Goal: Information Seeking & Learning: Learn about a topic

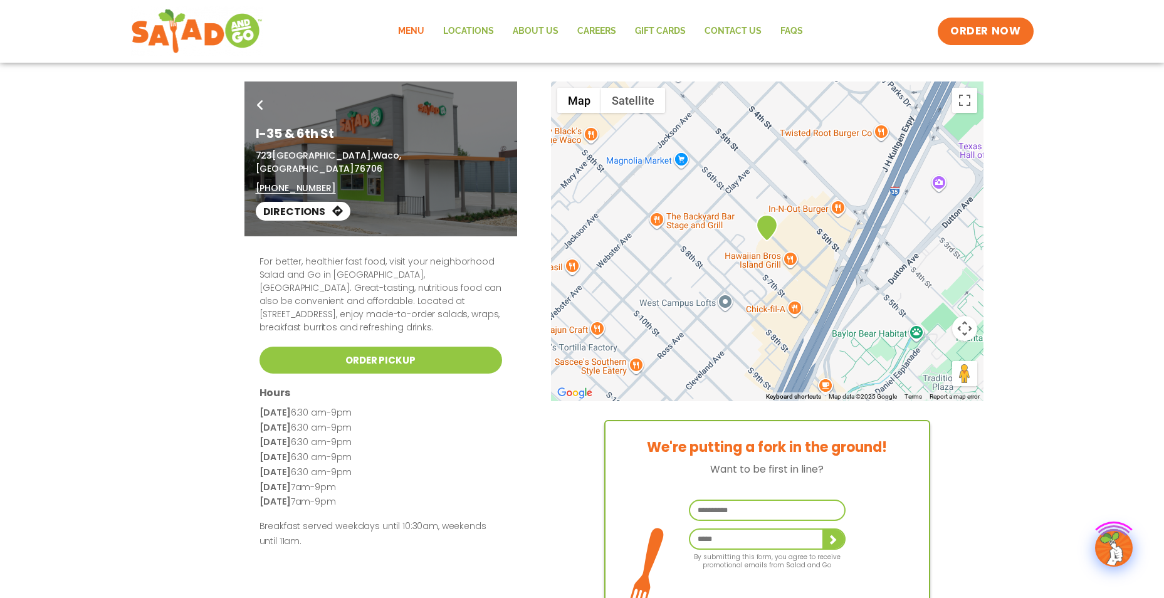
click at [409, 29] on link "Menu" at bounding box center [411, 31] width 45 height 29
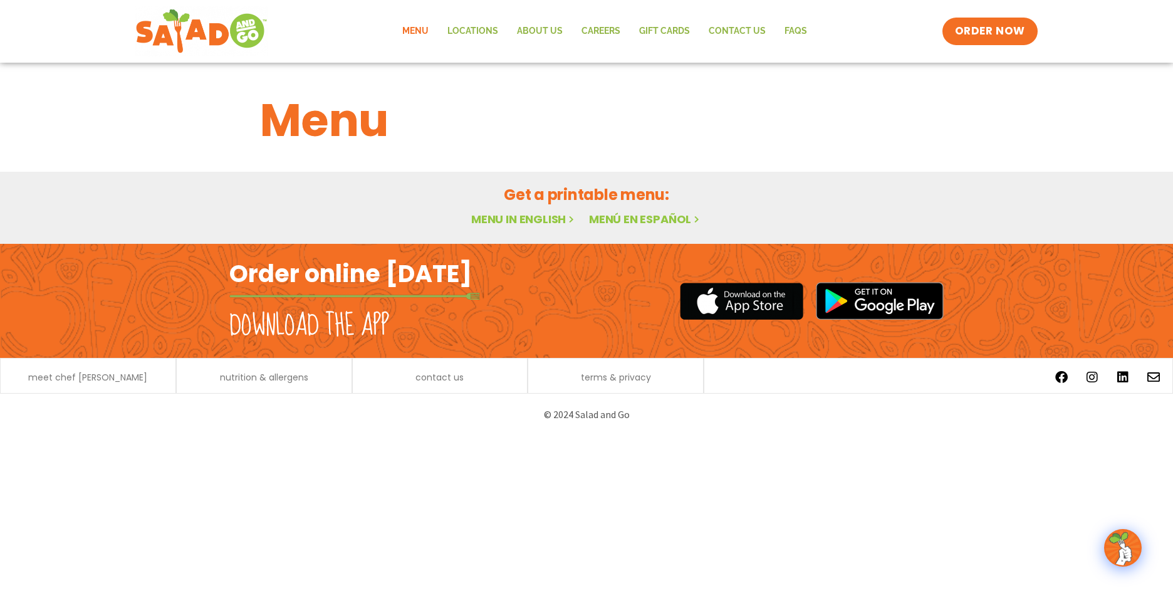
click at [343, 319] on h2 "Download the app" at bounding box center [309, 325] width 160 height 35
click at [525, 218] on link "Menu in English" at bounding box center [523, 219] width 105 height 16
click at [493, 436] on html "Menu Locations About Us Careers GIFT CARDS Contact Us FAQs Menu Menu Locations …" at bounding box center [586, 218] width 1173 height 436
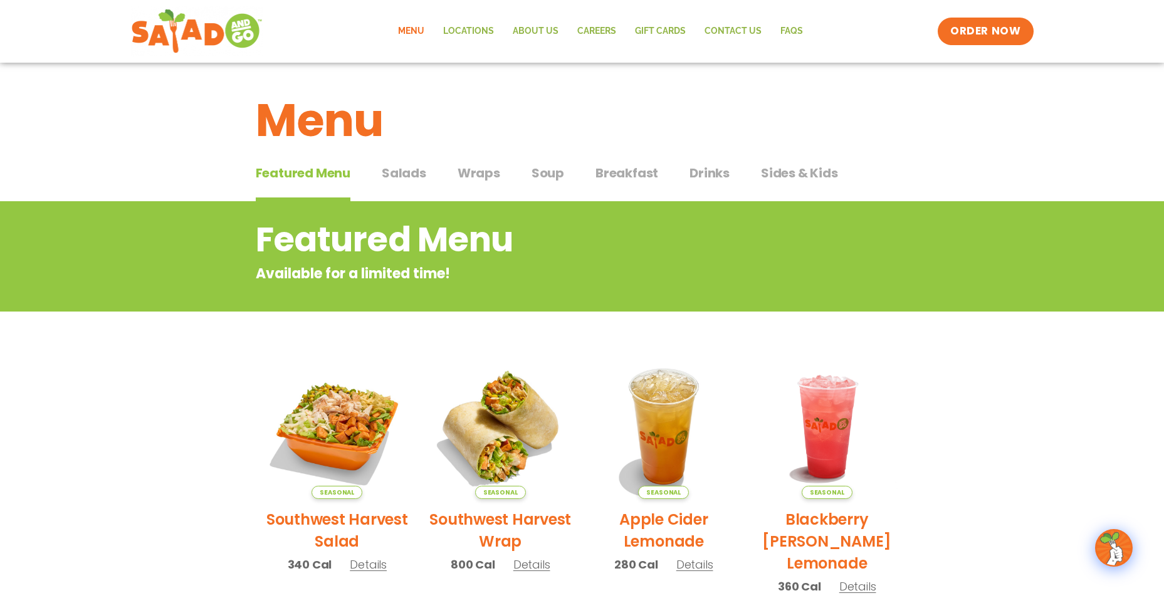
click at [476, 175] on span "Wraps" at bounding box center [478, 173] width 43 height 19
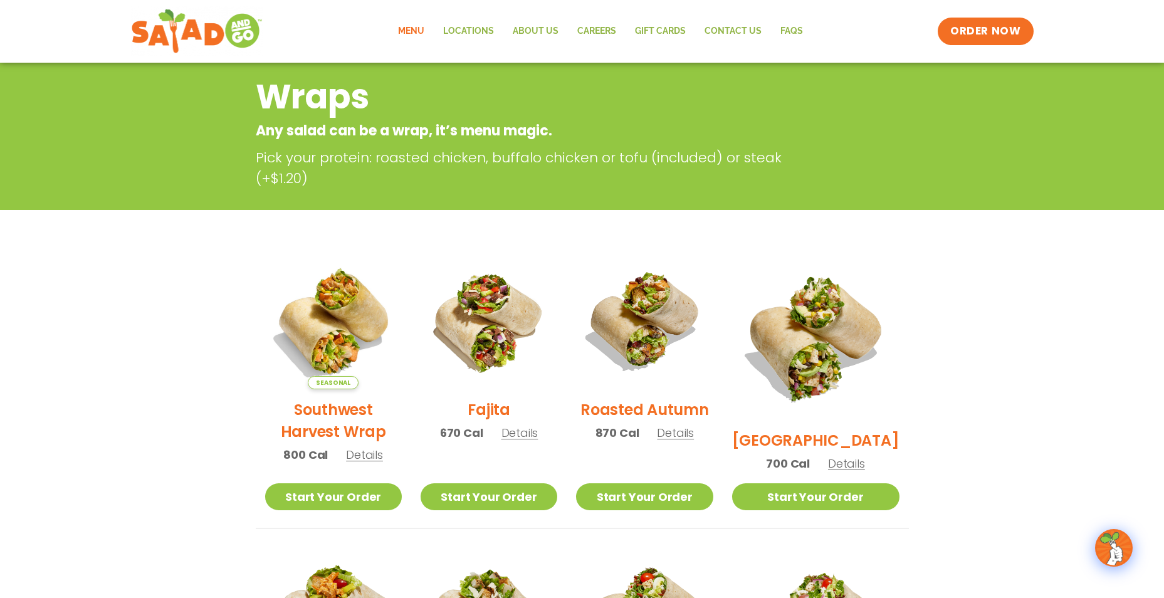
scroll to position [439, 0]
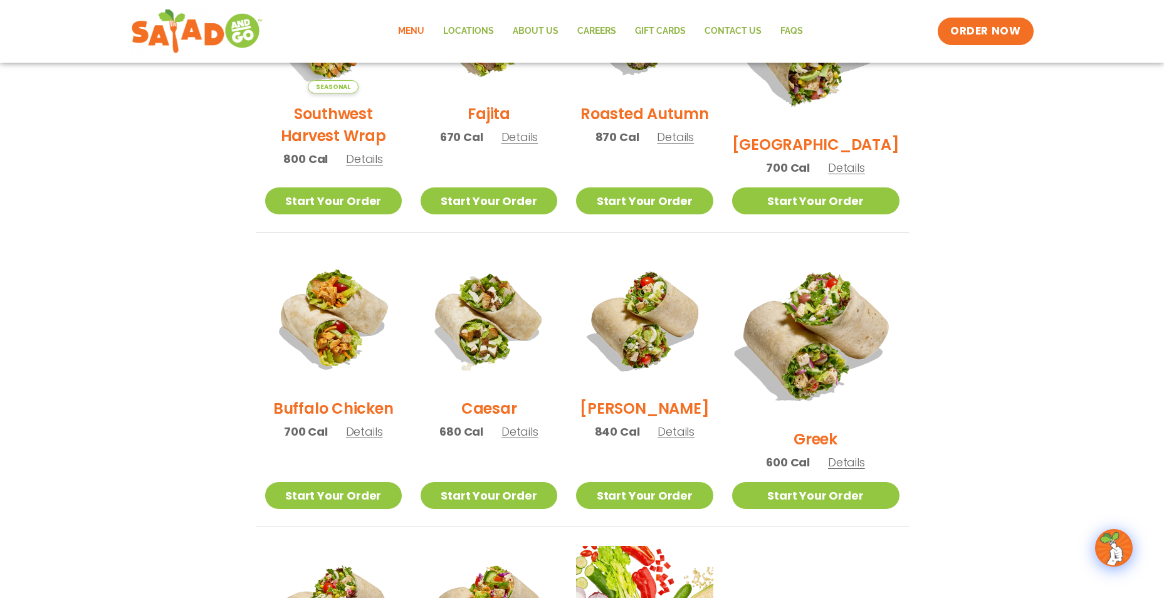
click at [829, 310] on img at bounding box center [815, 335] width 196 height 196
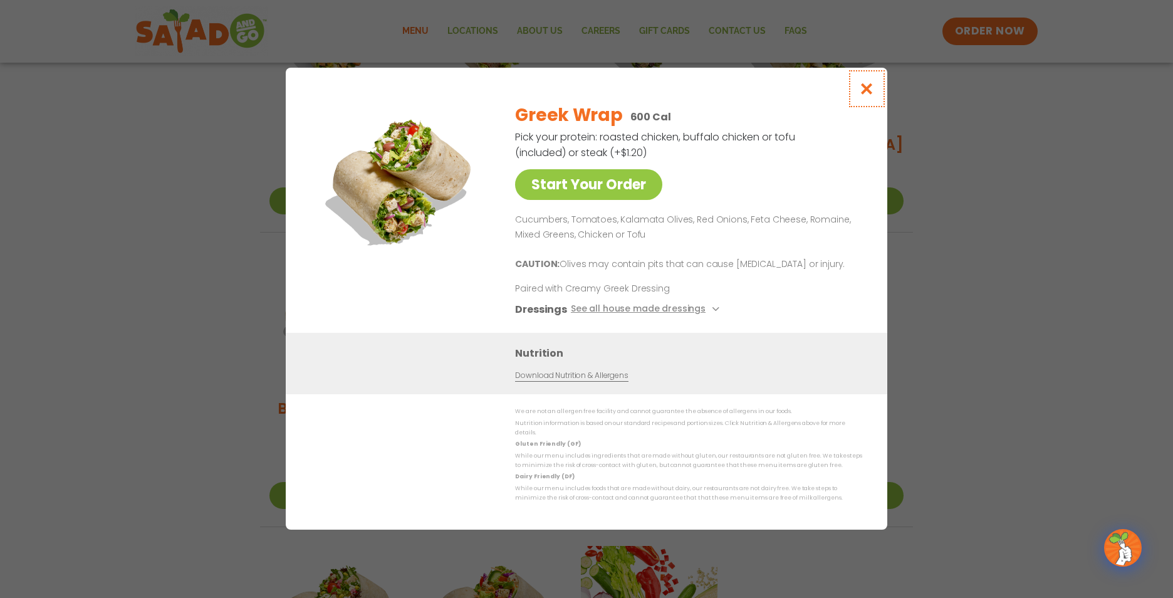
click at [870, 91] on icon "Close modal" at bounding box center [867, 88] width 16 height 13
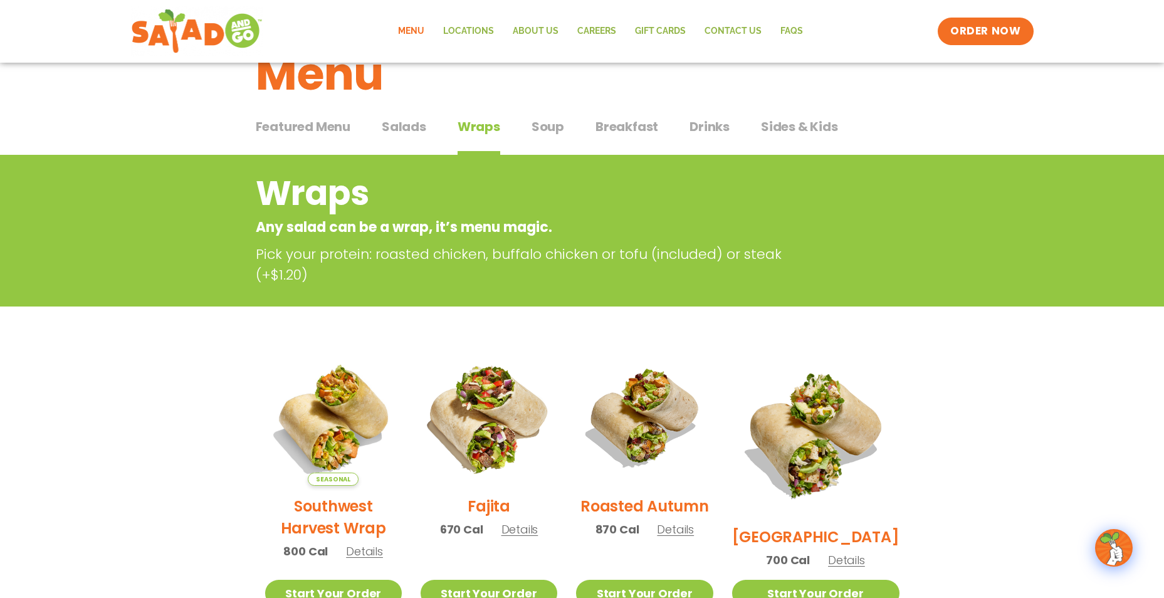
scroll to position [0, 0]
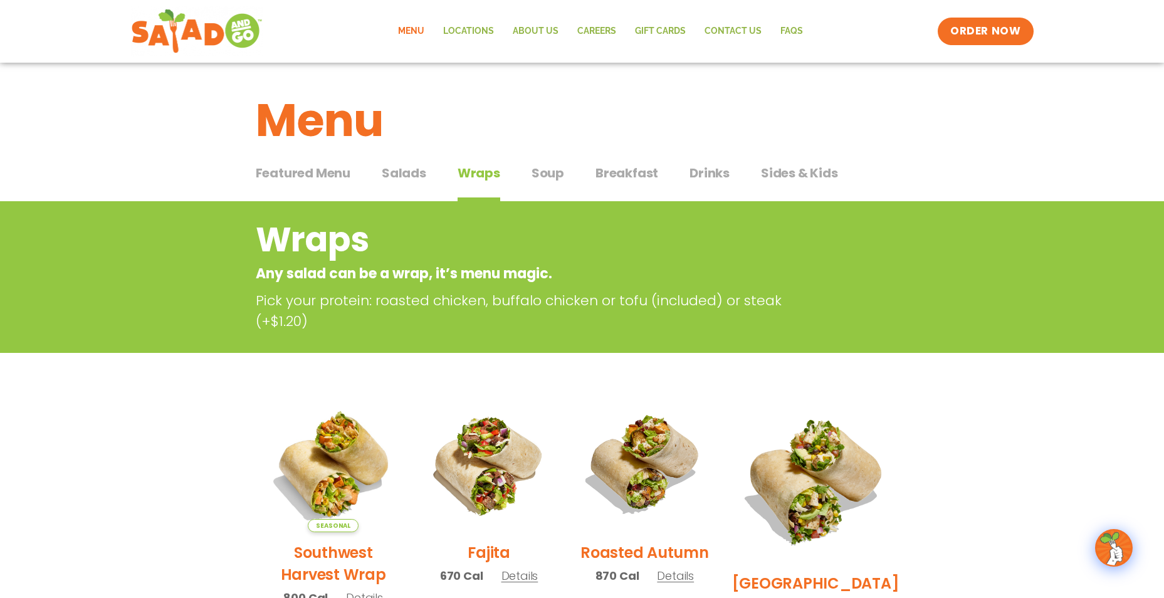
click at [385, 180] on span "Salads" at bounding box center [404, 173] width 44 height 19
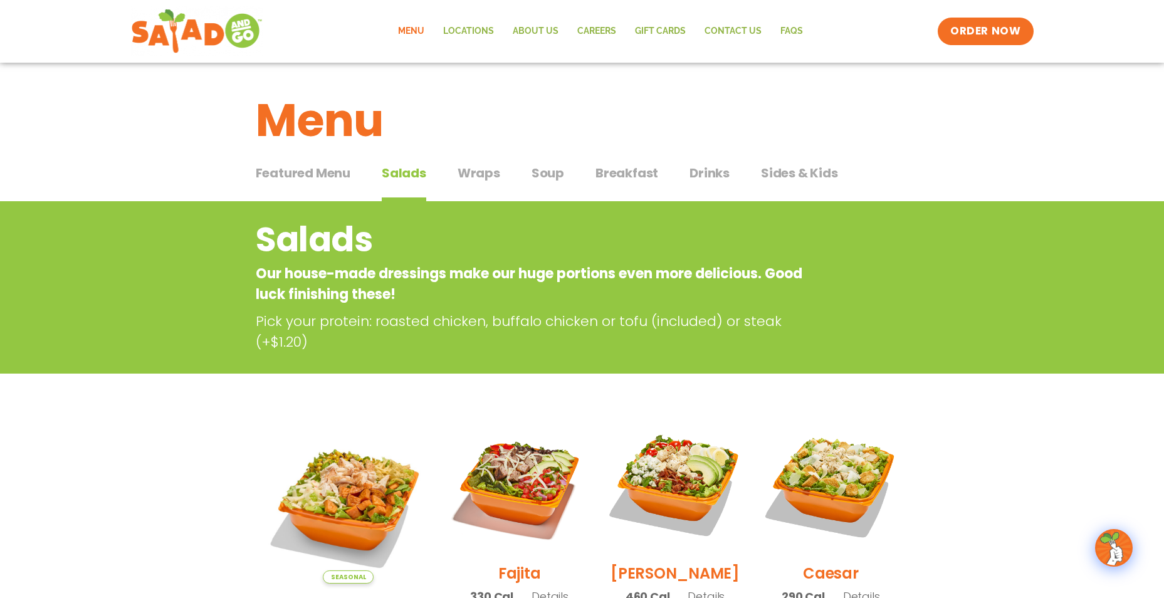
click at [701, 177] on span "Drinks" at bounding box center [709, 173] width 40 height 19
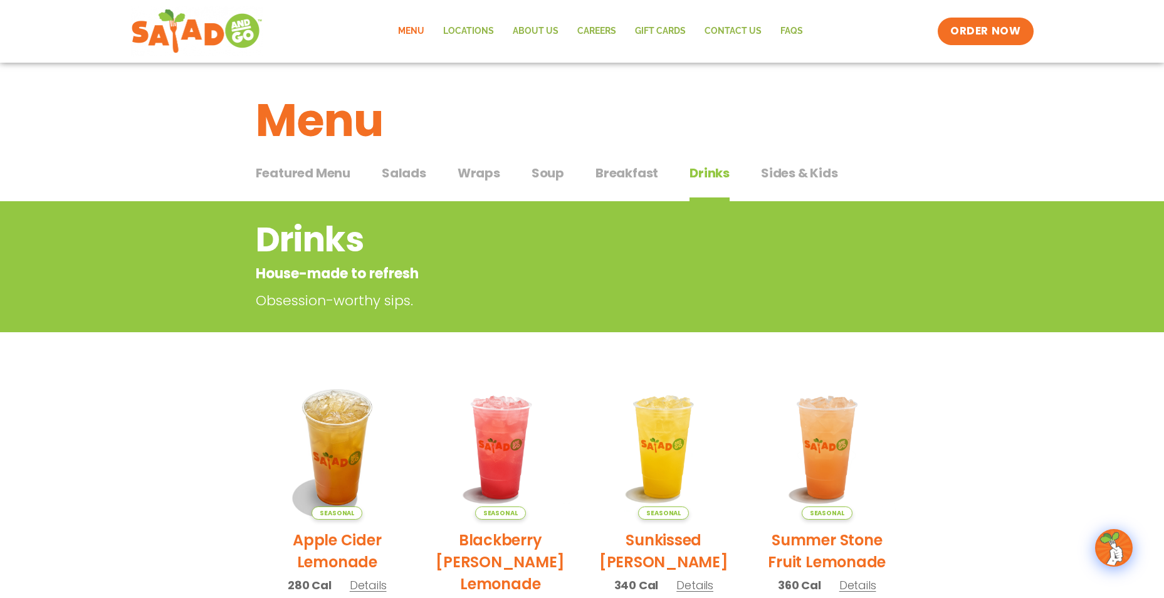
click at [511, 422] on img at bounding box center [500, 447] width 145 height 145
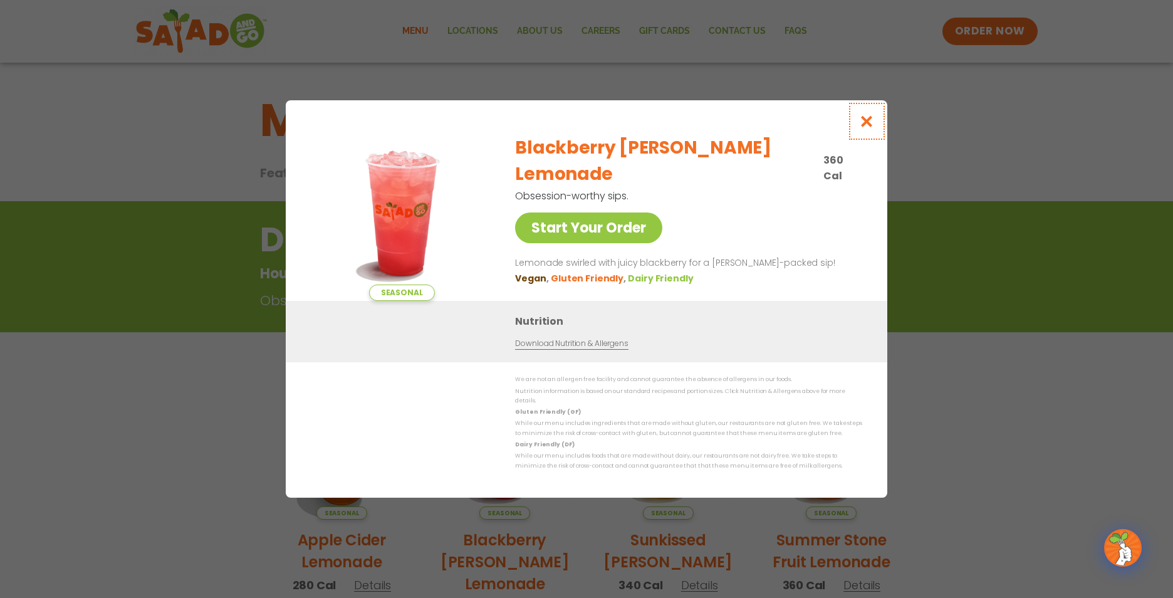
click at [869, 125] on icon "Close modal" at bounding box center [867, 121] width 16 height 13
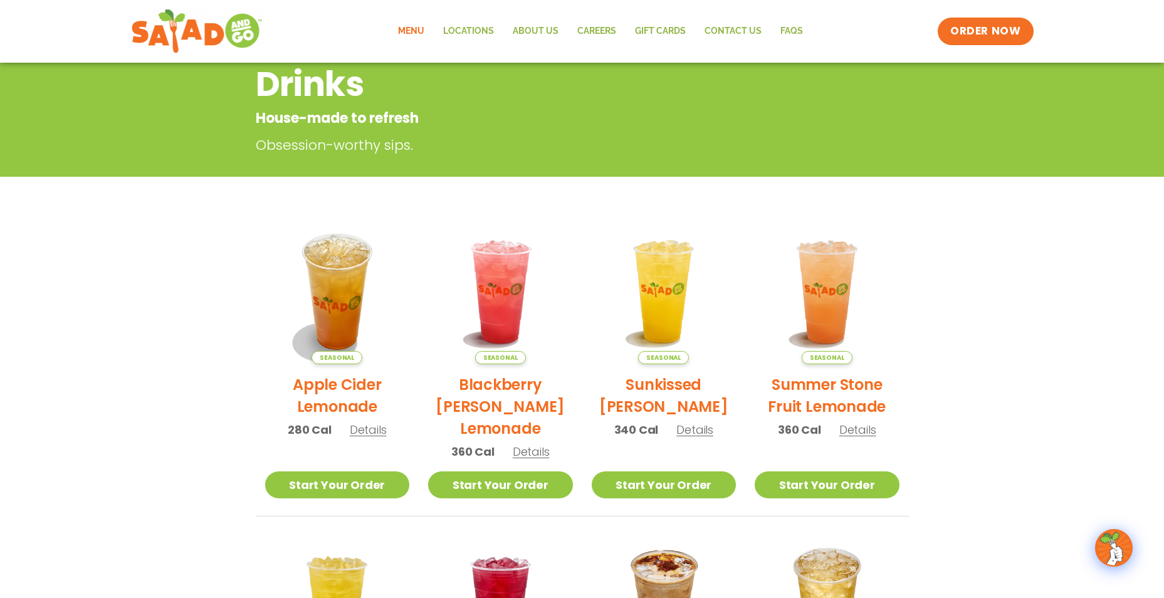
scroll to position [201, 0]
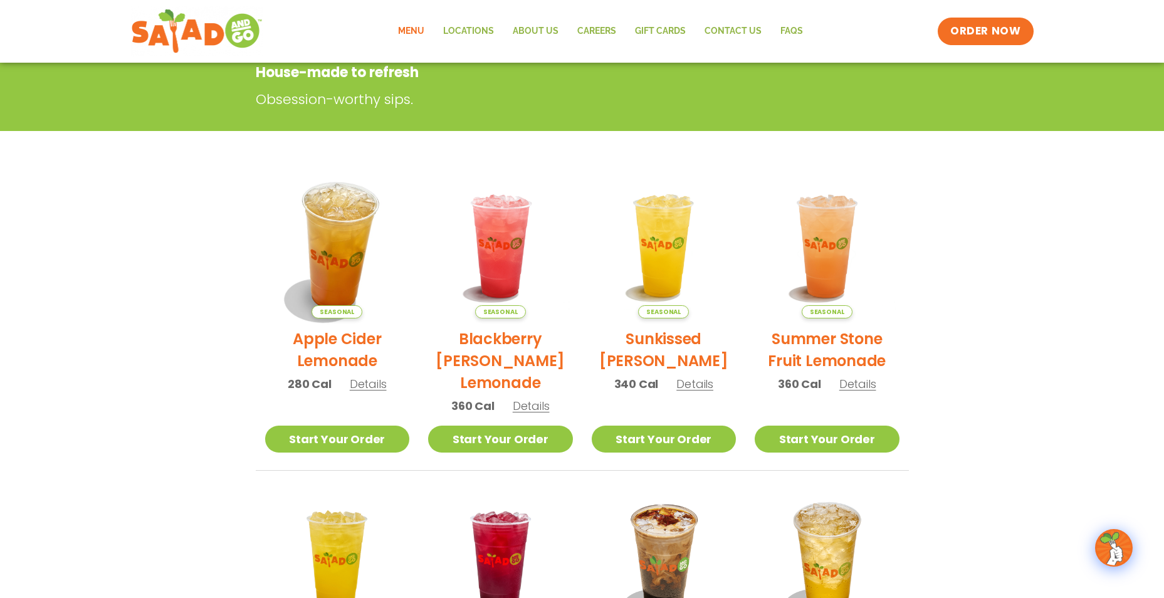
click at [350, 232] on img at bounding box center [337, 246] width 170 height 170
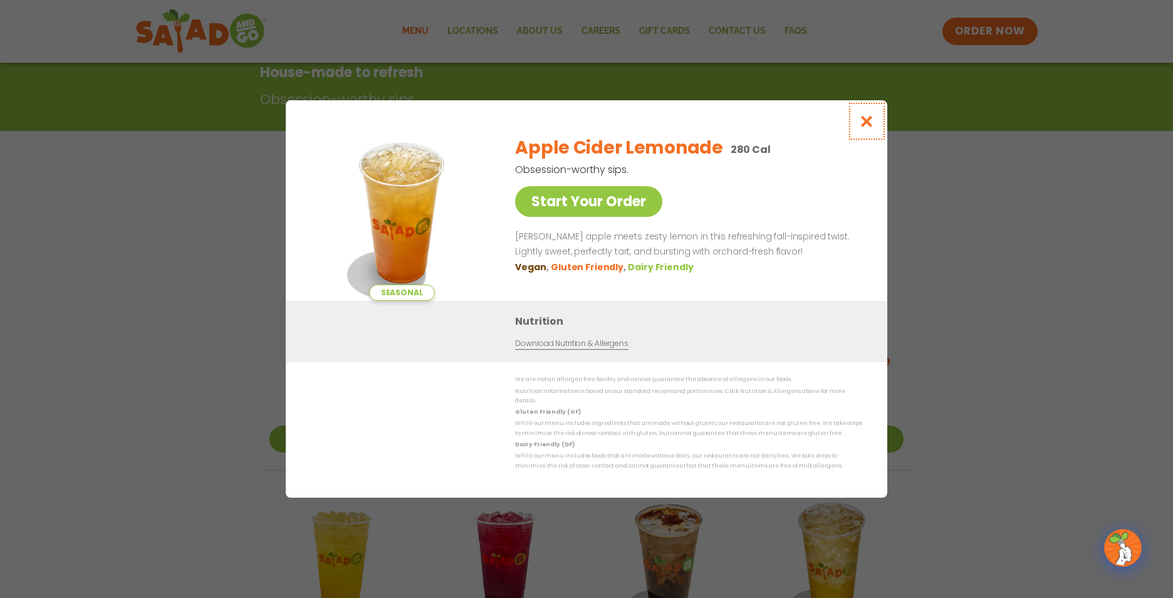
click at [875, 130] on button "Close modal" at bounding box center [867, 121] width 41 height 42
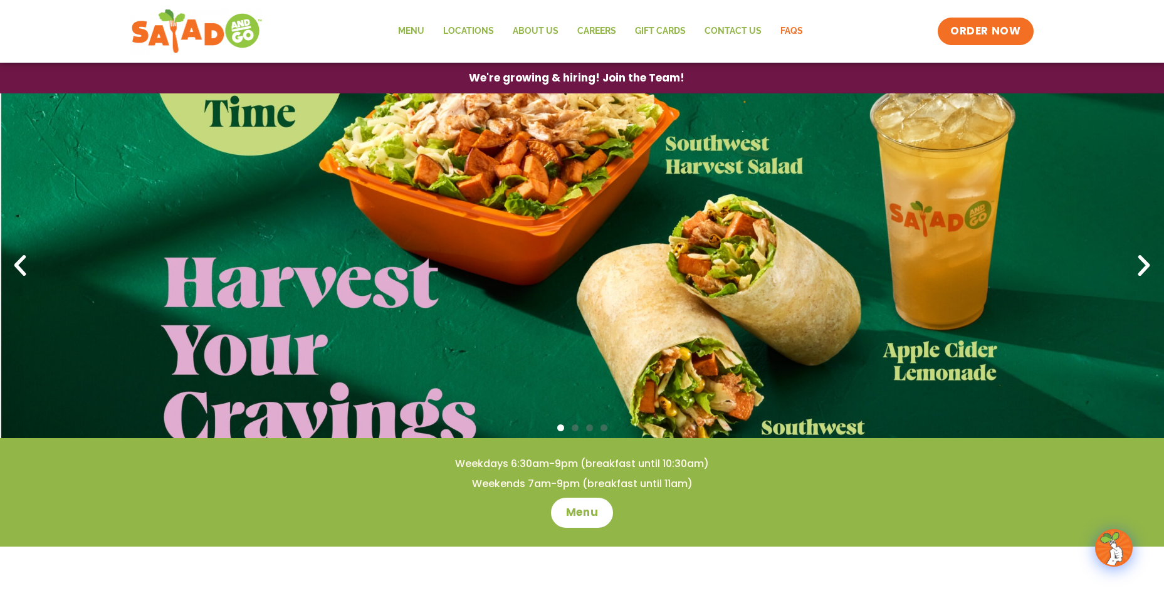
click at [793, 35] on link "FAQs" at bounding box center [791, 31] width 41 height 29
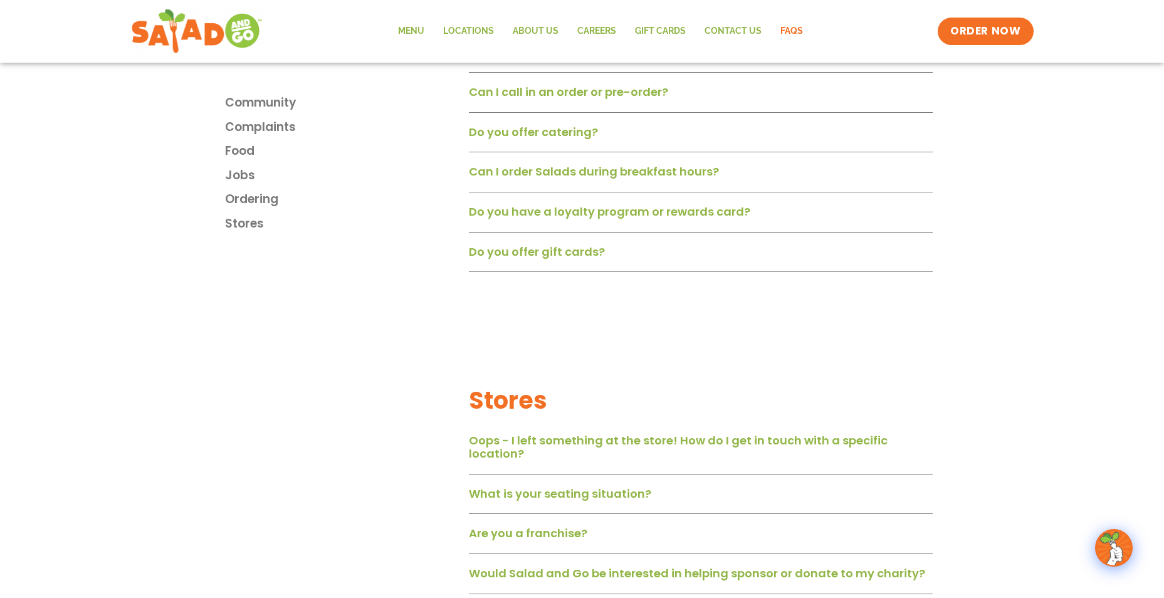
scroll to position [1817, 0]
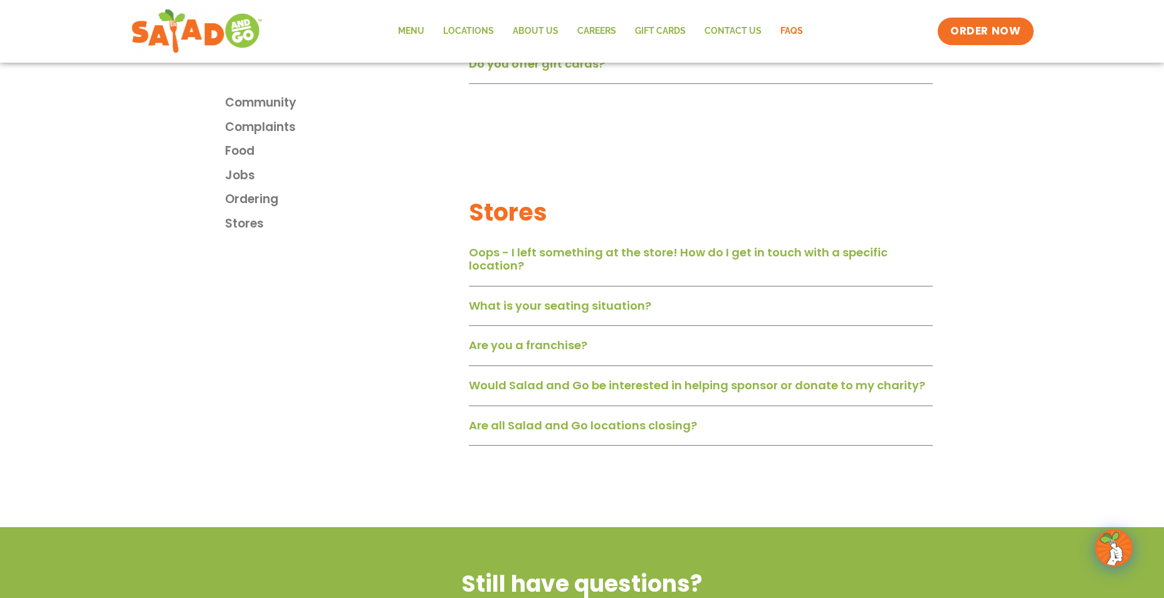
click at [548, 307] on link "What is your seating situation?" at bounding box center [560, 306] width 182 height 16
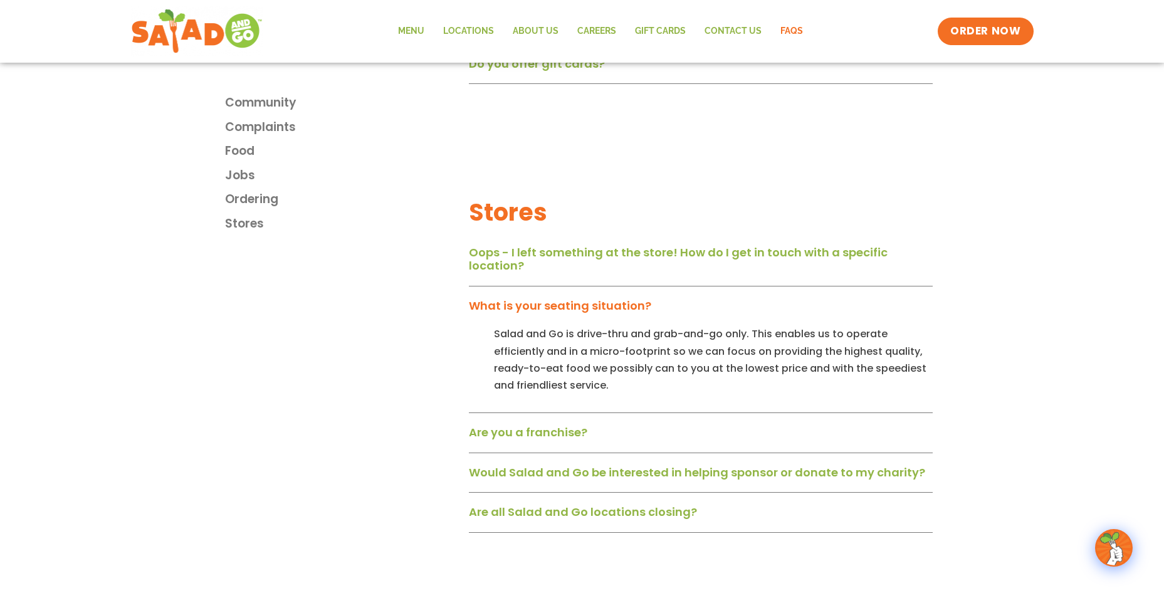
scroll to position [2131, 0]
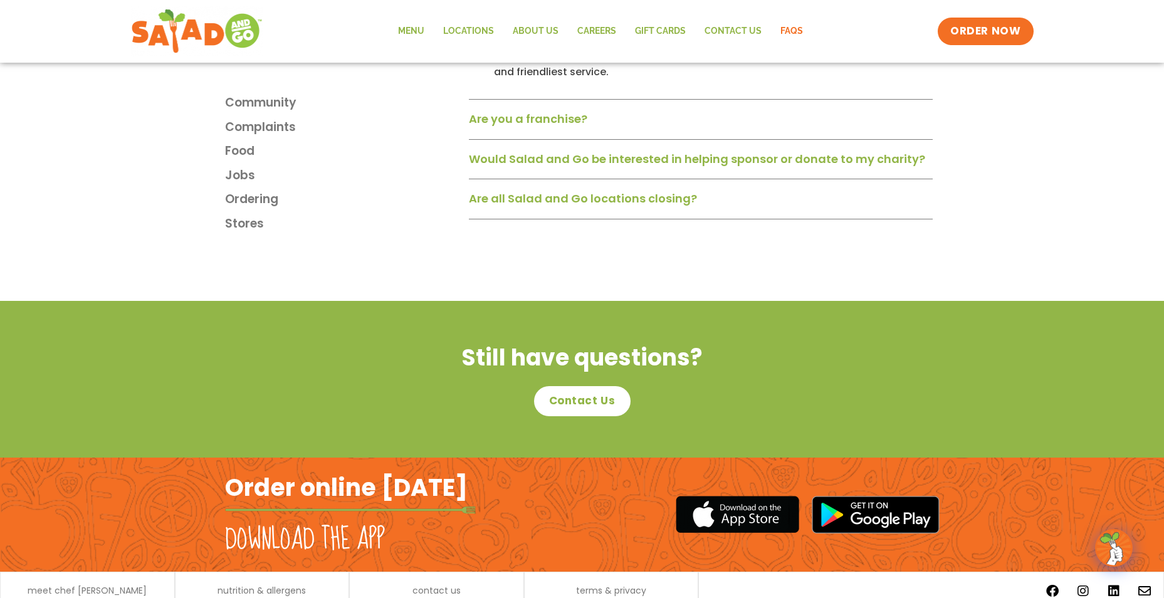
click at [601, 206] on link "Are all Salad and Go locations closing?" at bounding box center [583, 199] width 228 height 16
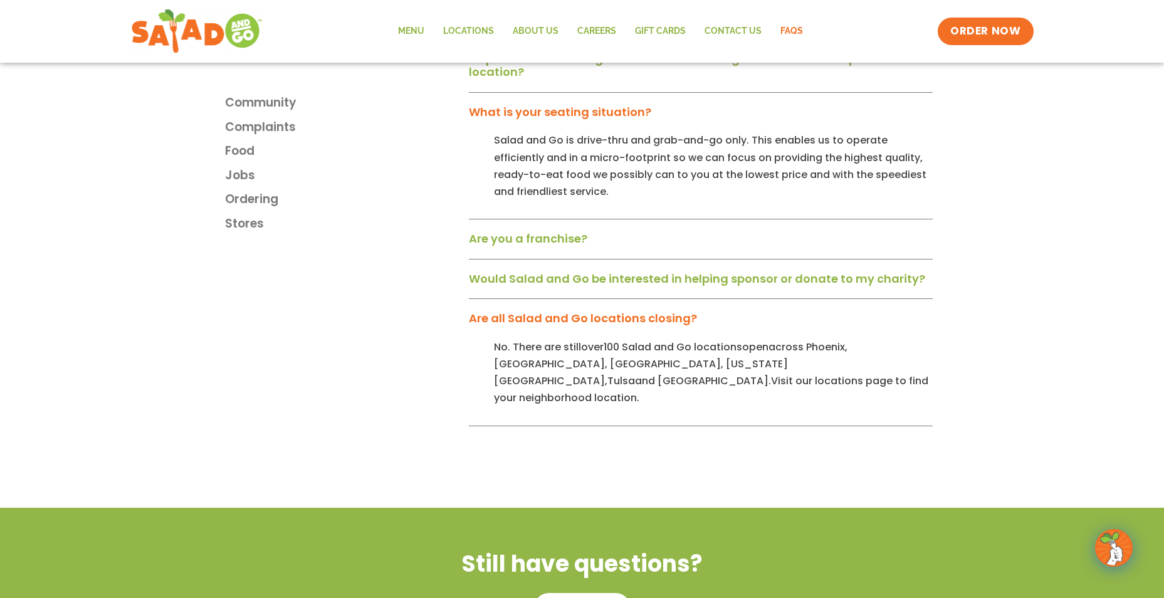
scroll to position [1943, 0]
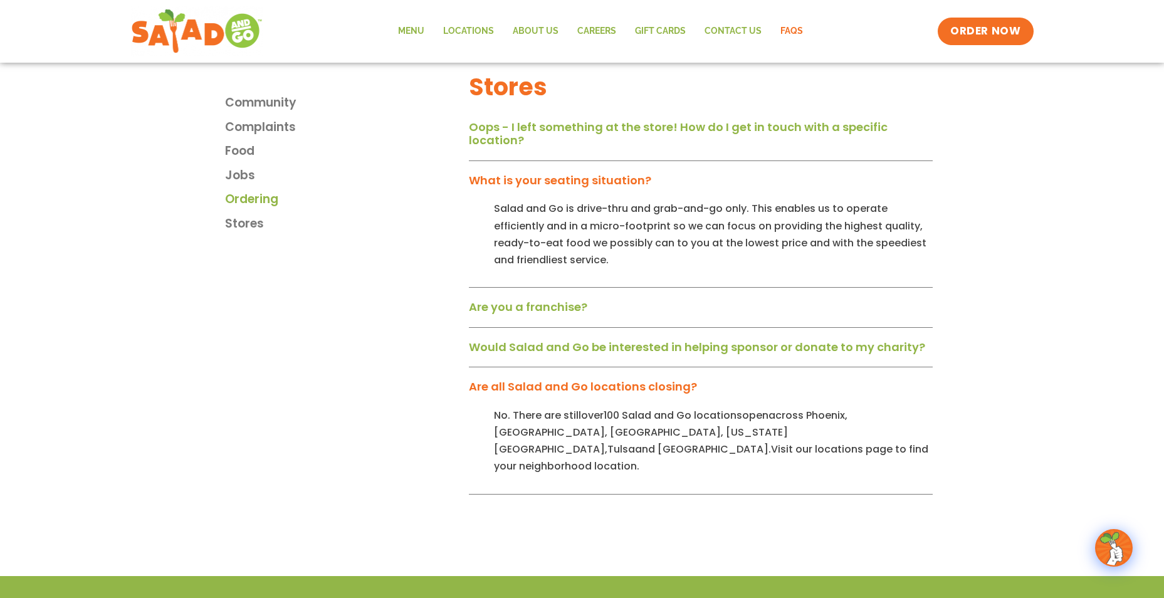
click at [267, 195] on span "Ordering" at bounding box center [251, 200] width 53 height 18
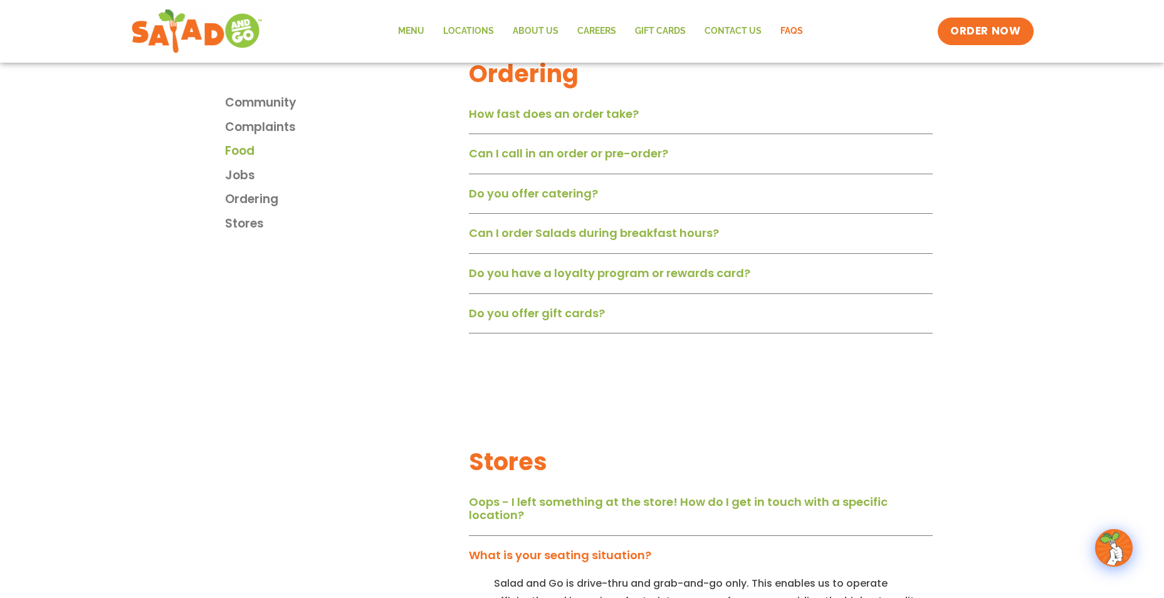
scroll to position [1546, 0]
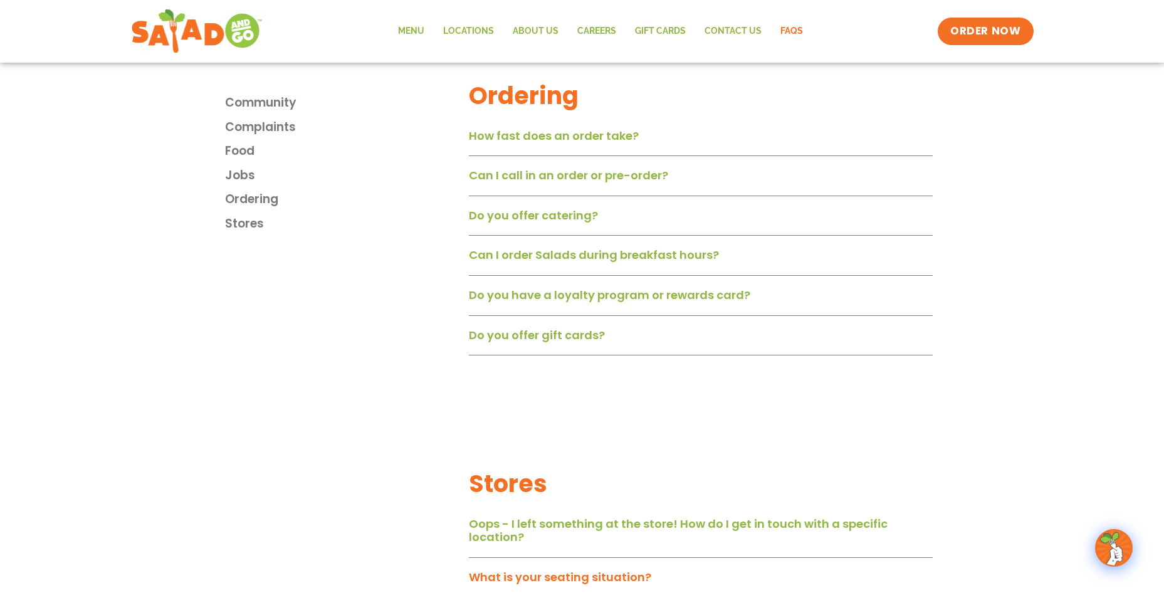
click at [582, 144] on link "How fast does an order take?" at bounding box center [554, 136] width 170 height 16
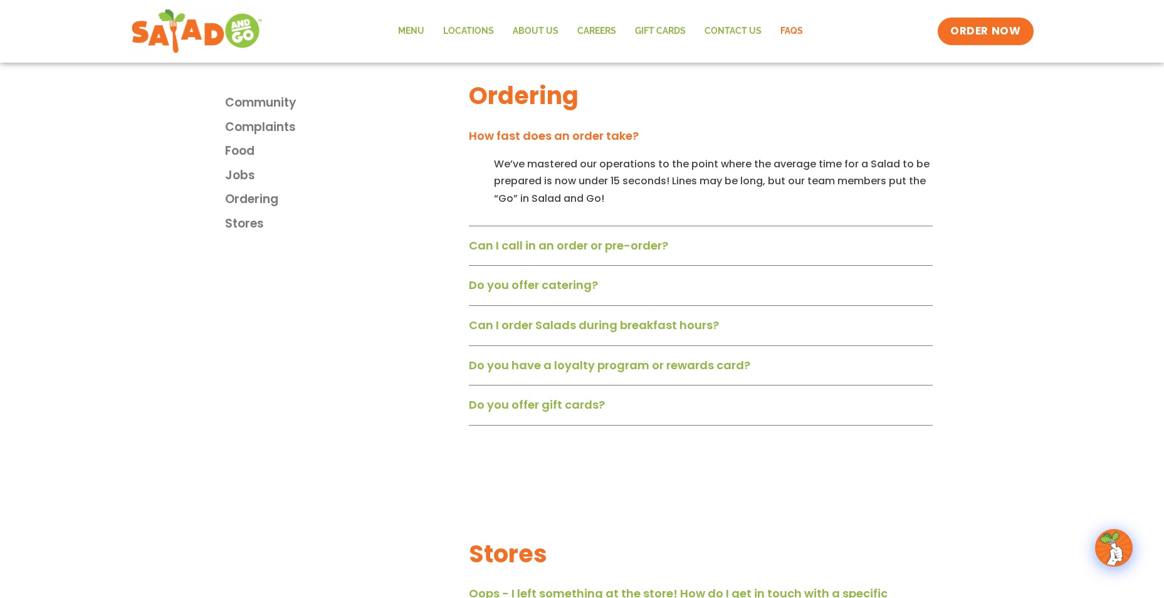
click at [573, 251] on link "Can I call in an order or pre-order?" at bounding box center [568, 246] width 199 height 16
